Goal: Find specific page/section: Find specific page/section

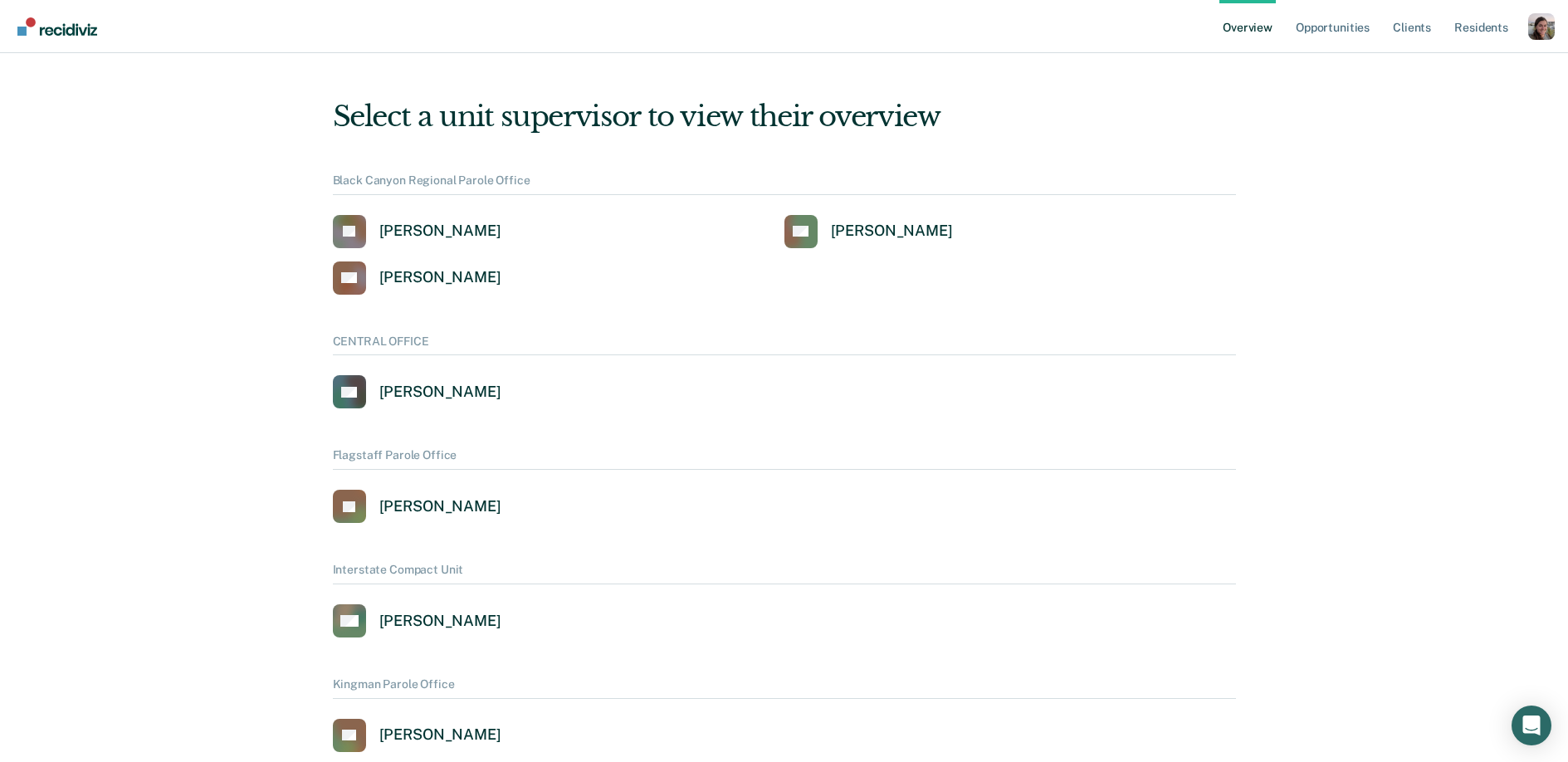
click at [1516, 29] on ul "Overview Opportunities Client s Resident s" at bounding box center [1373, 27] width 309 height 53
drag, startPoint x: 1530, startPoint y: 27, endPoint x: 1505, endPoint y: 39, distance: 27.7
click at [1530, 27] on div "Profile dropdown button" at bounding box center [1541, 26] width 27 height 27
click at [1428, 75] on link "Profile" at bounding box center [1474, 75] width 107 height 14
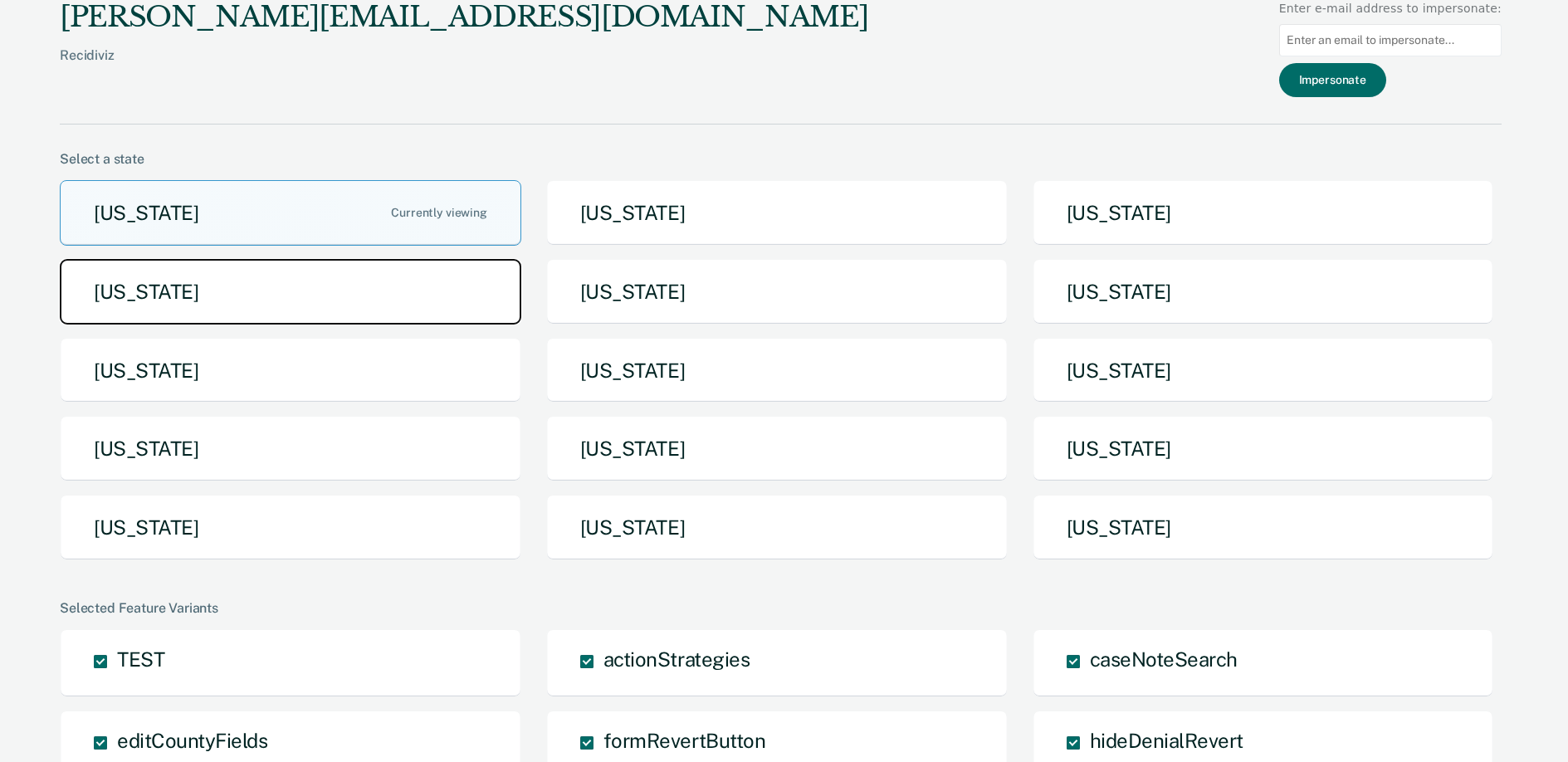
click at [298, 315] on button "[US_STATE]" at bounding box center [290, 293] width 461 height 66
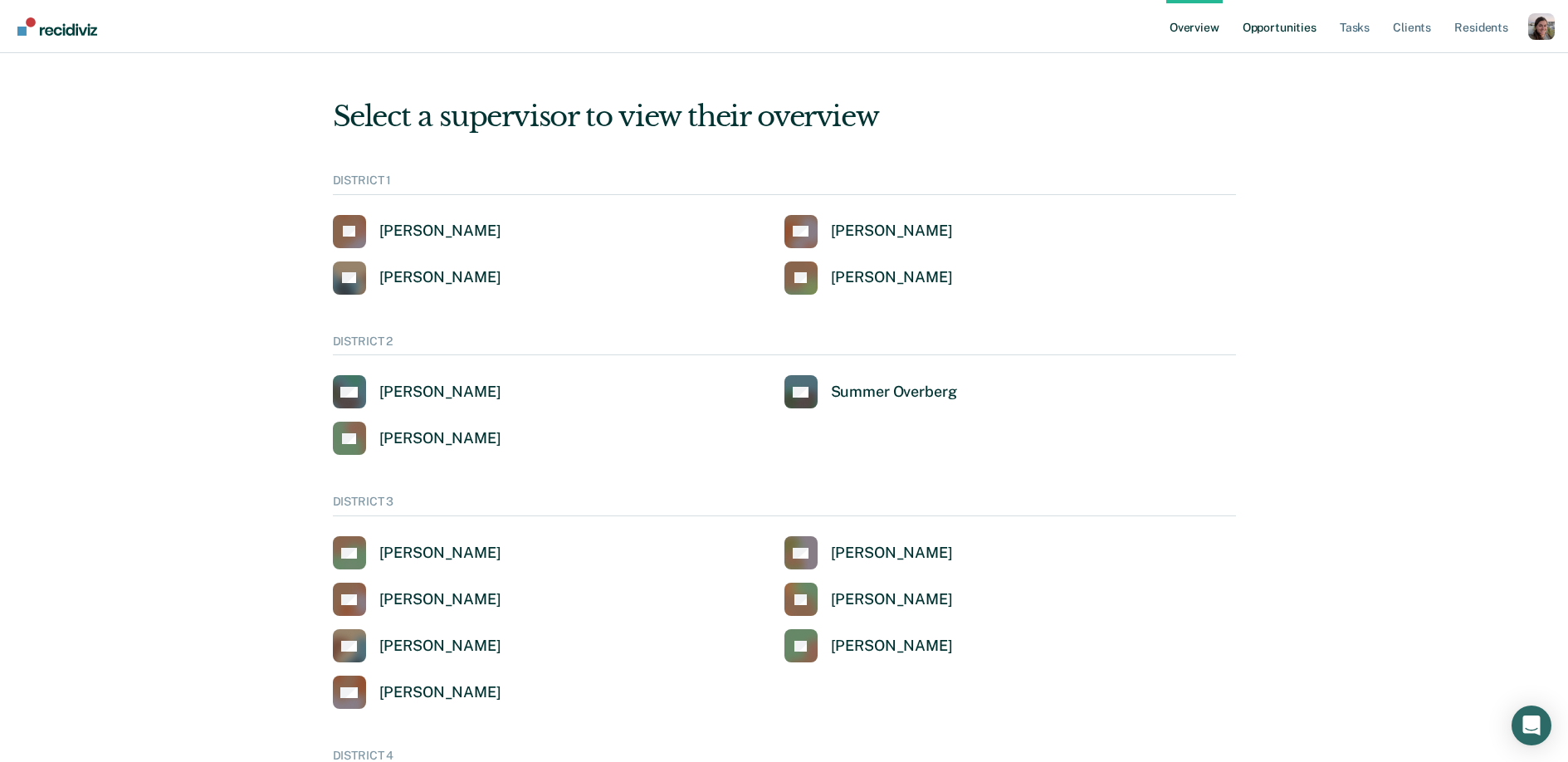
click at [1260, 24] on link "Opportunities" at bounding box center [1279, 27] width 81 height 53
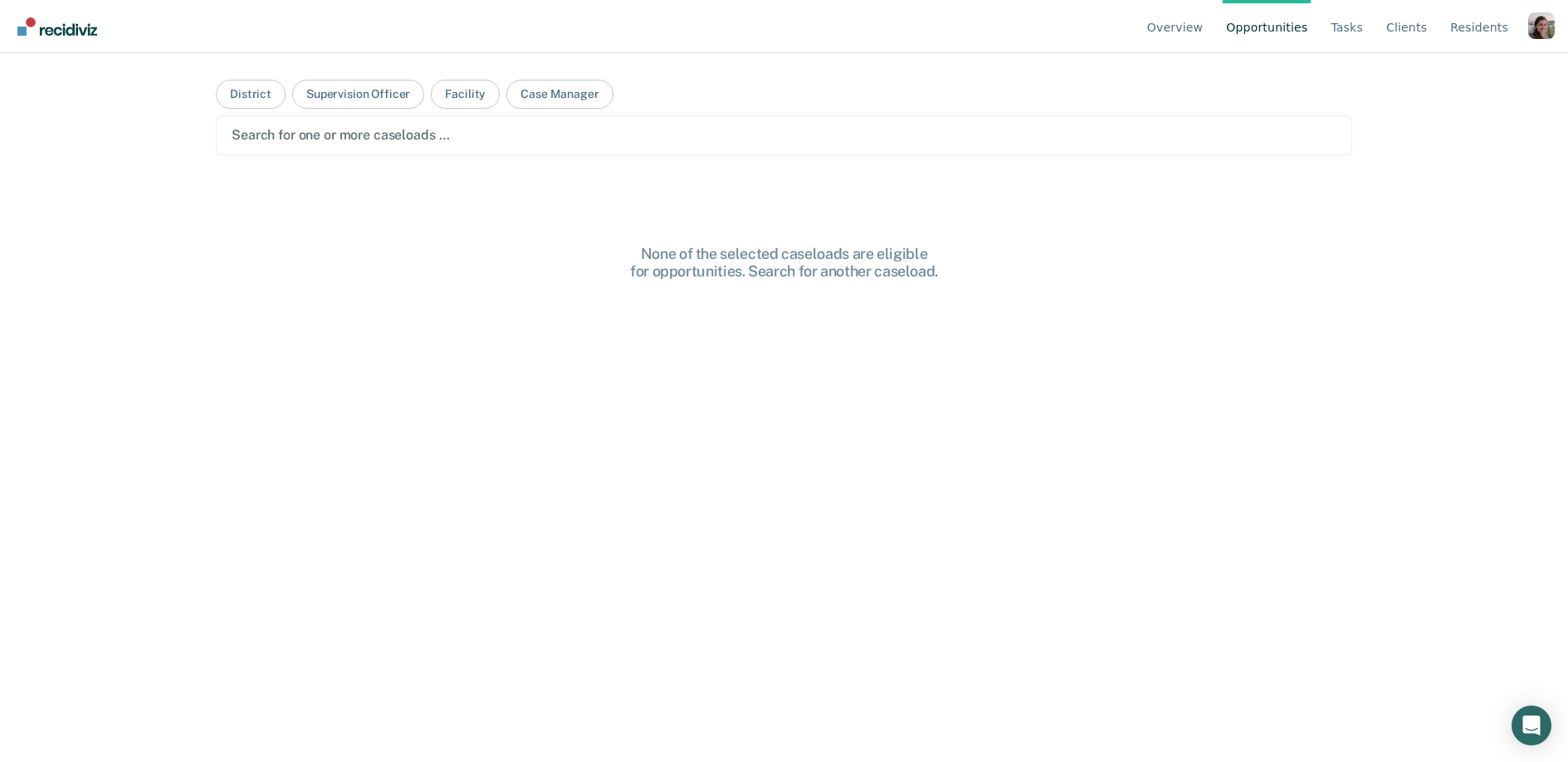
click at [586, 149] on div "Search for one or more caseloads …" at bounding box center [784, 135] width 1136 height 39
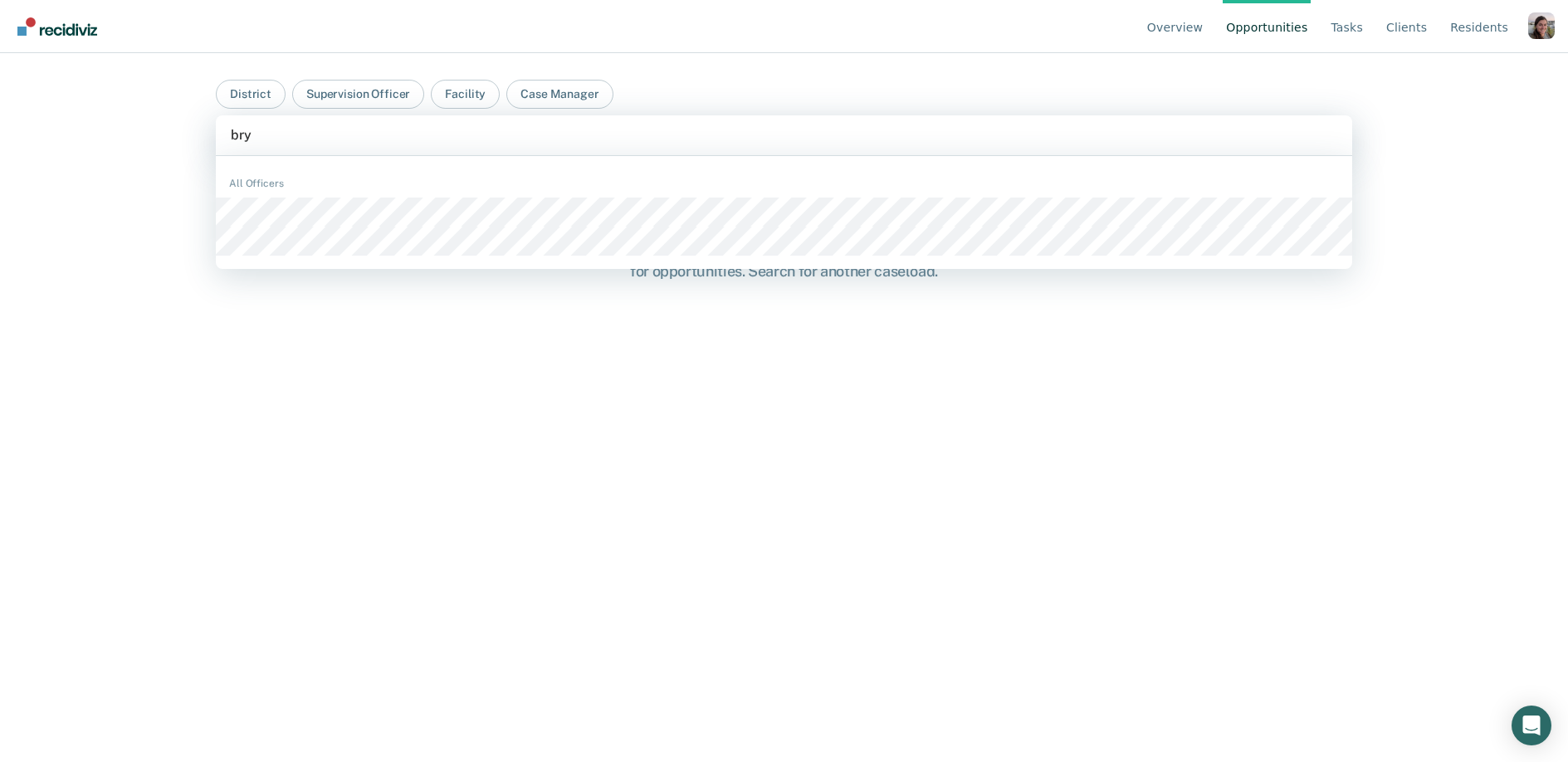
type input "bry"
click at [819, 85] on main "District Supervision Officer Facility Case Manager [PERSON_NAME], 1 of 2. 2 res…" at bounding box center [784, 388] width 1176 height 669
